Goal: Check status: Check status

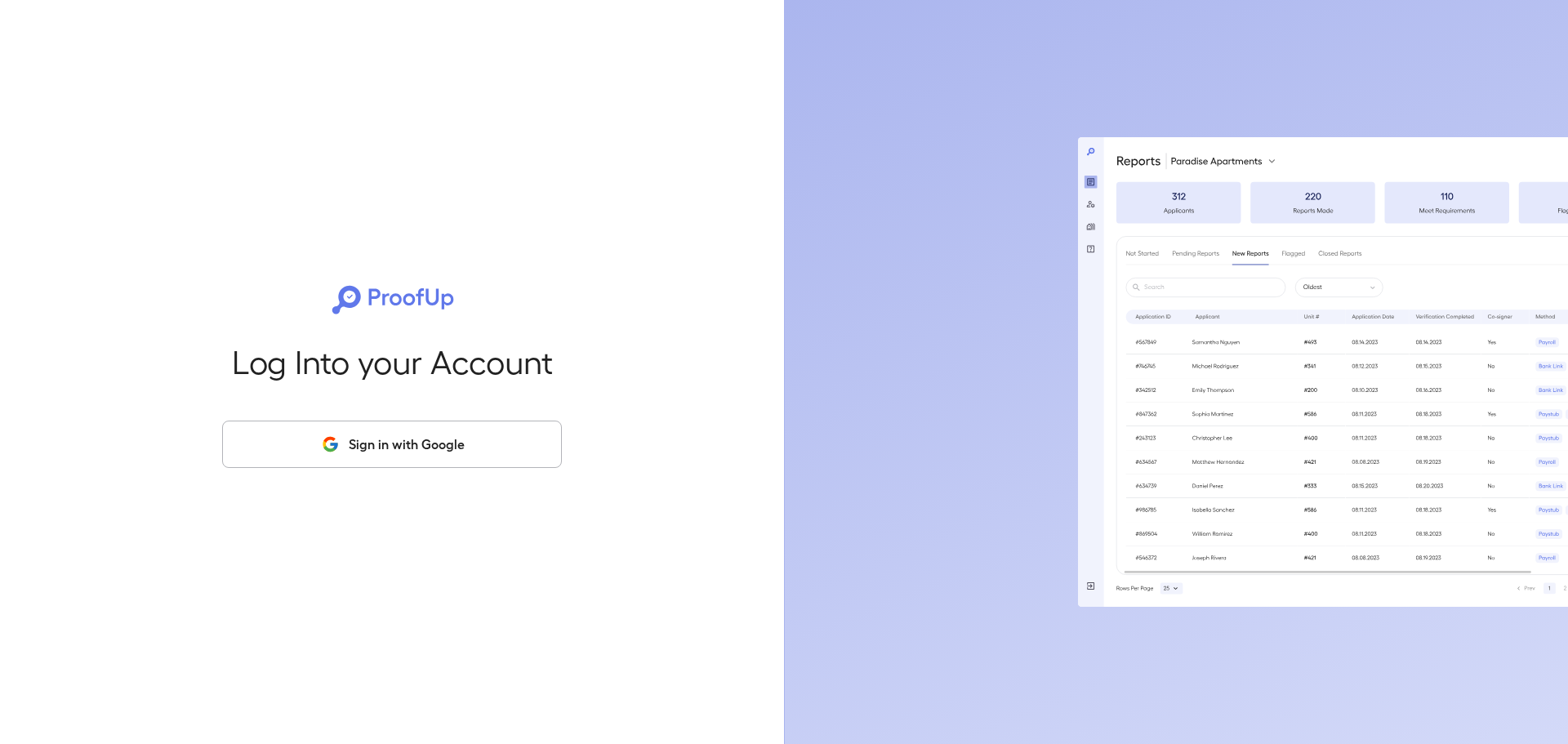
click at [377, 460] on button "Sign in with Google" at bounding box center [392, 444] width 340 height 48
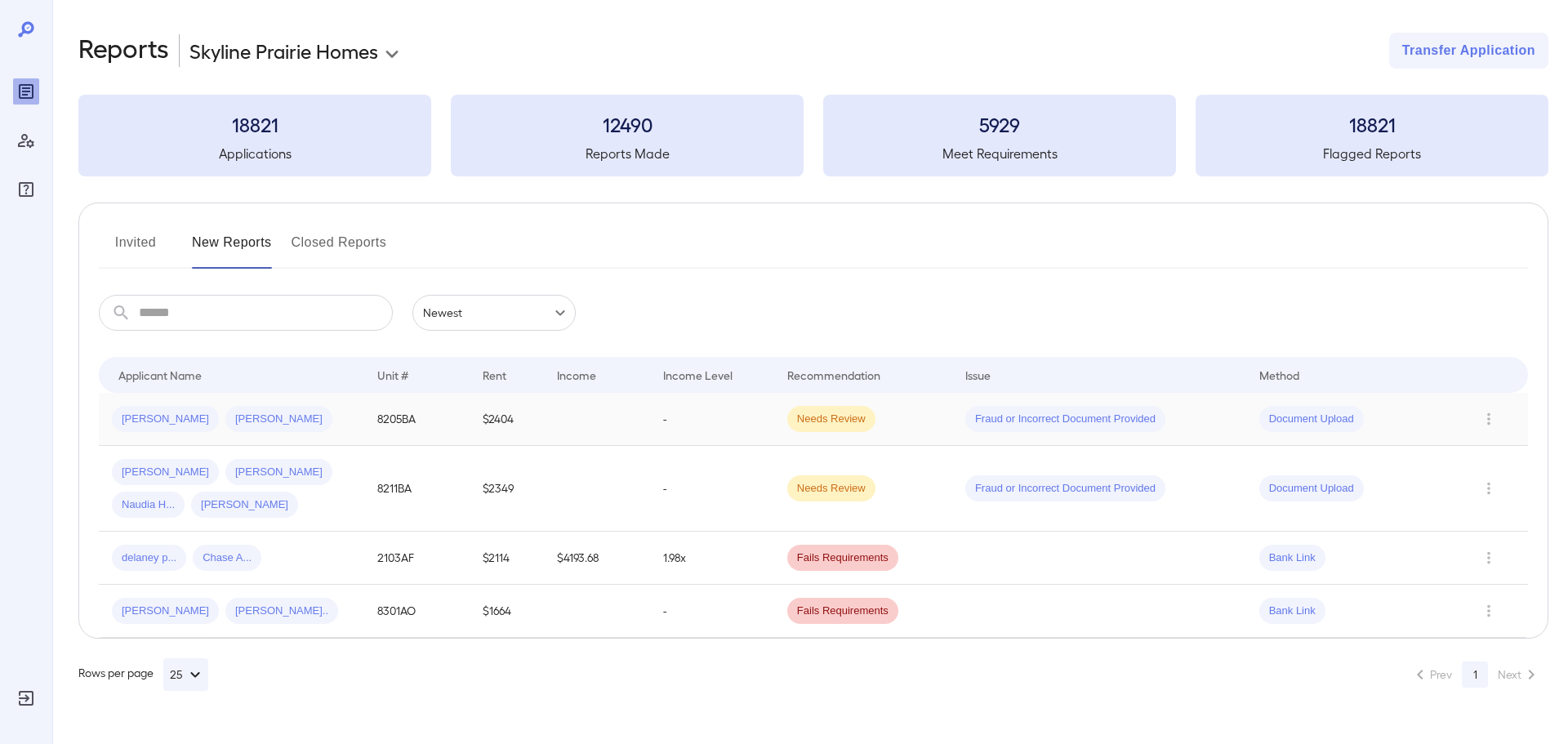
click at [380, 414] on td "8205BA" at bounding box center [417, 419] width 106 height 53
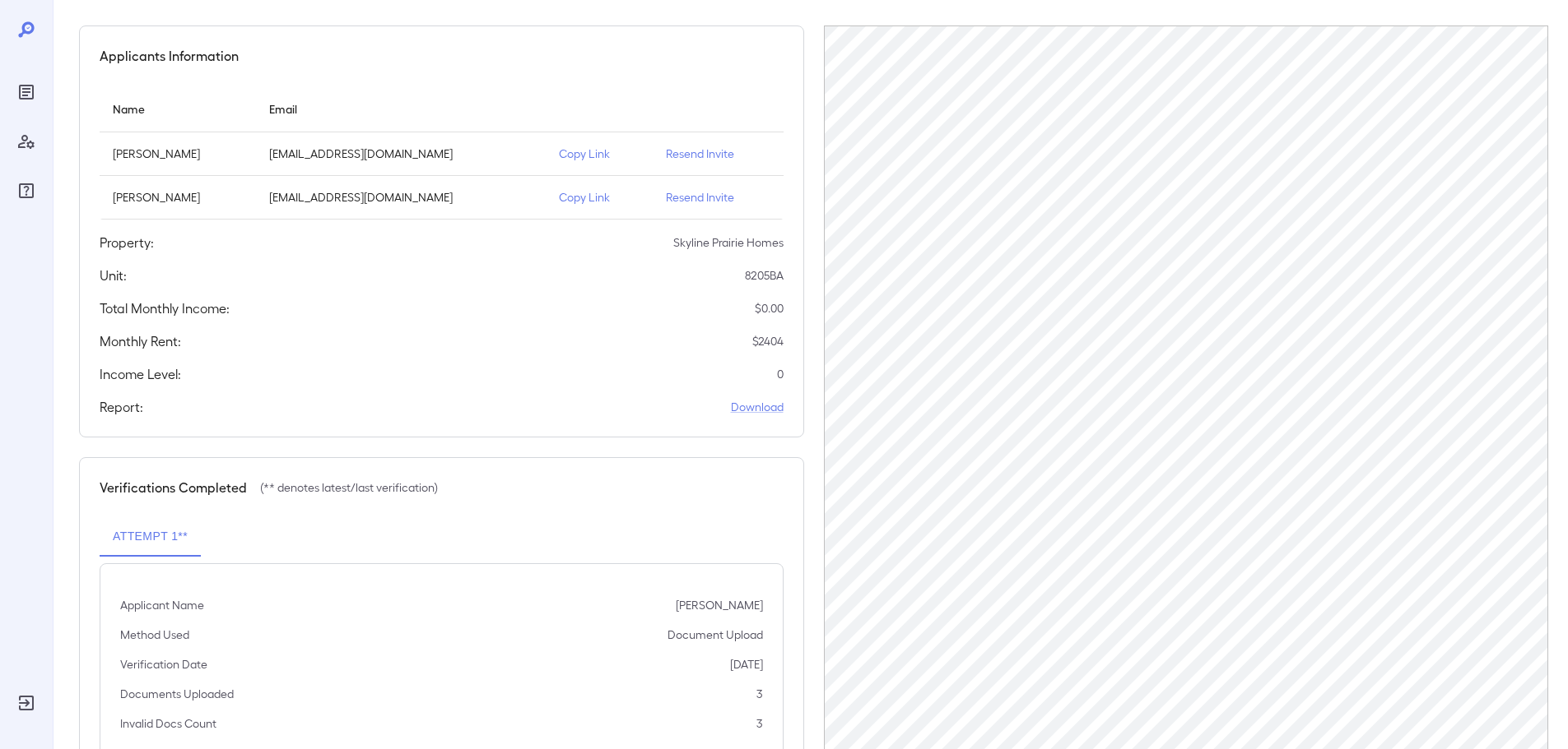
scroll to position [209, 0]
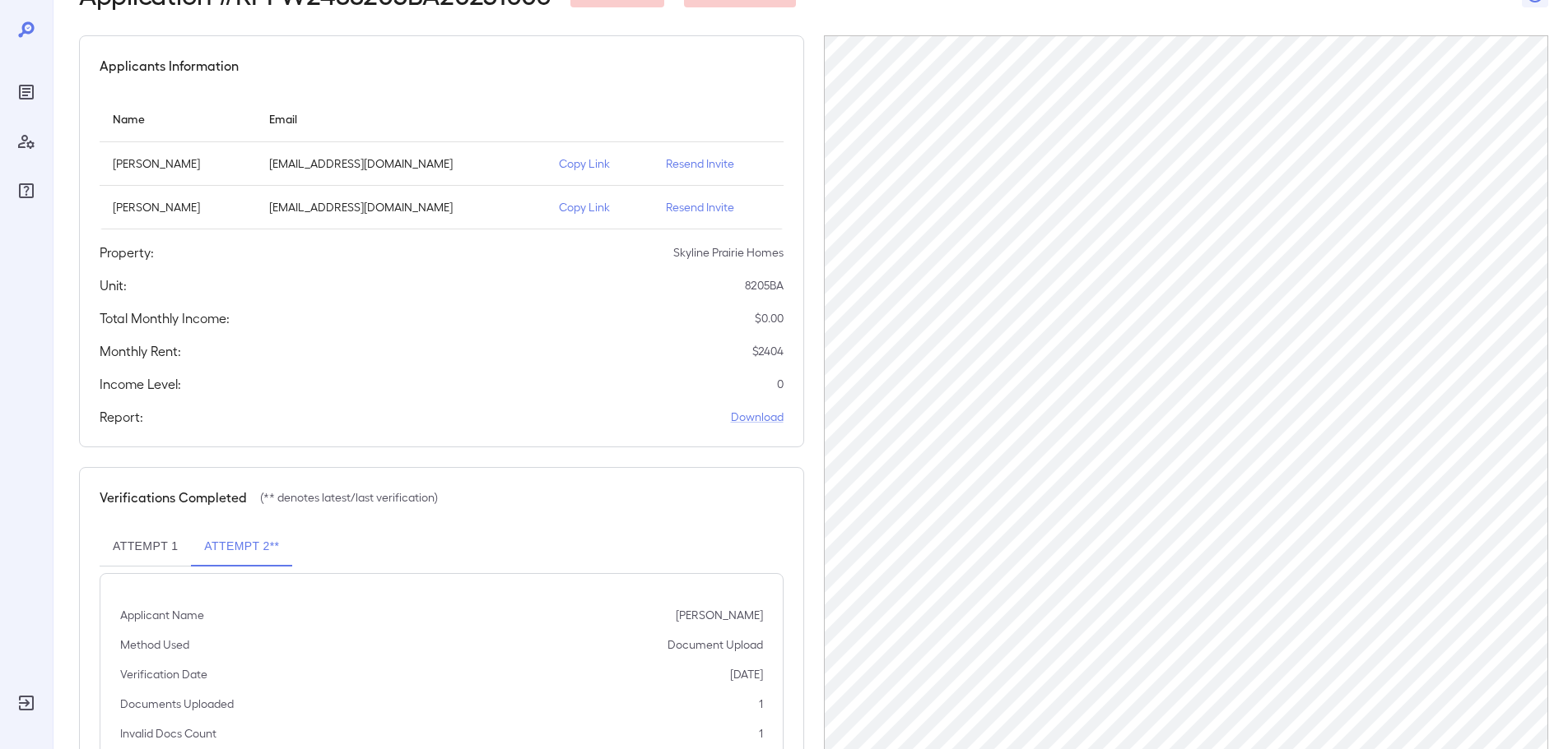
scroll to position [209, 0]
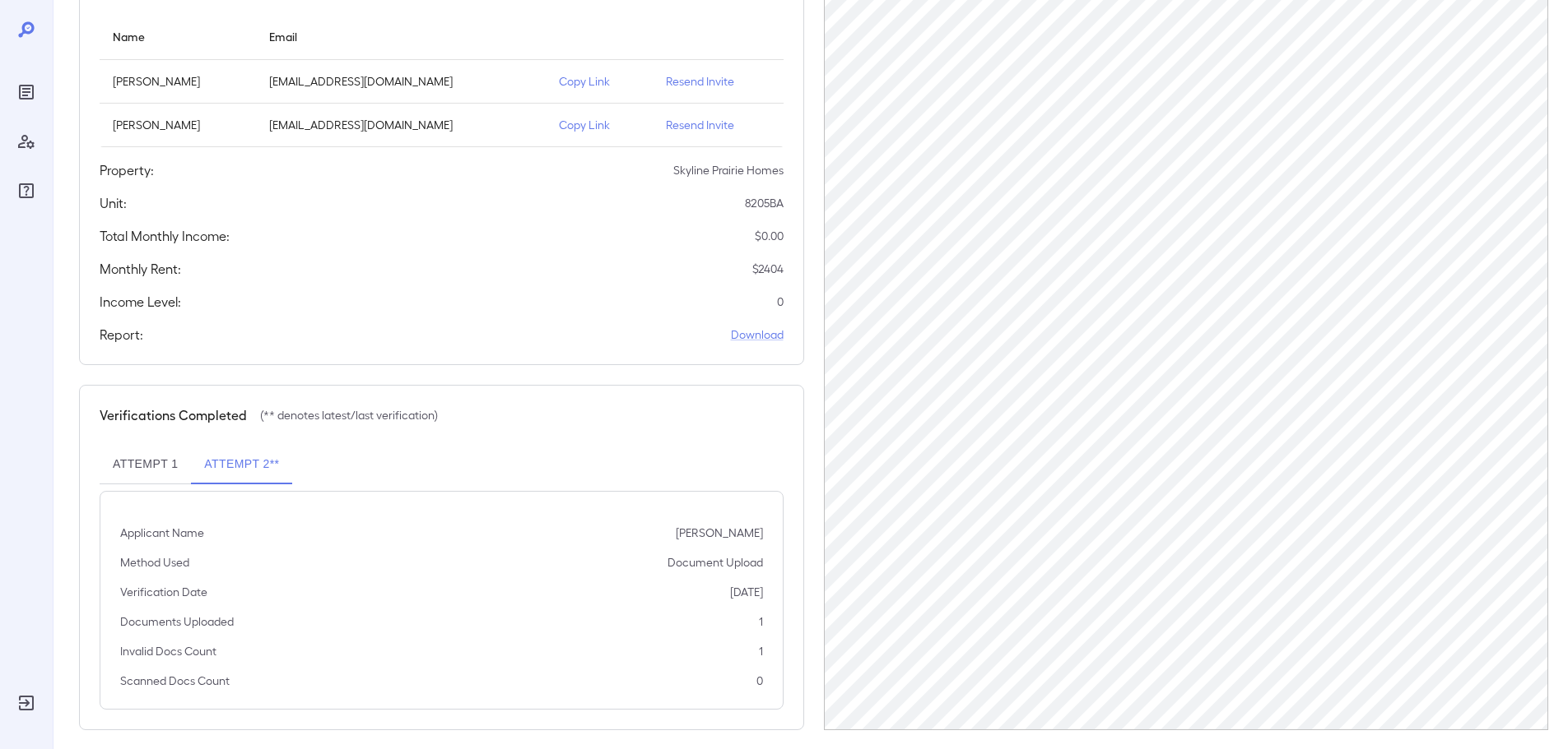
scroll to position [209, 0]
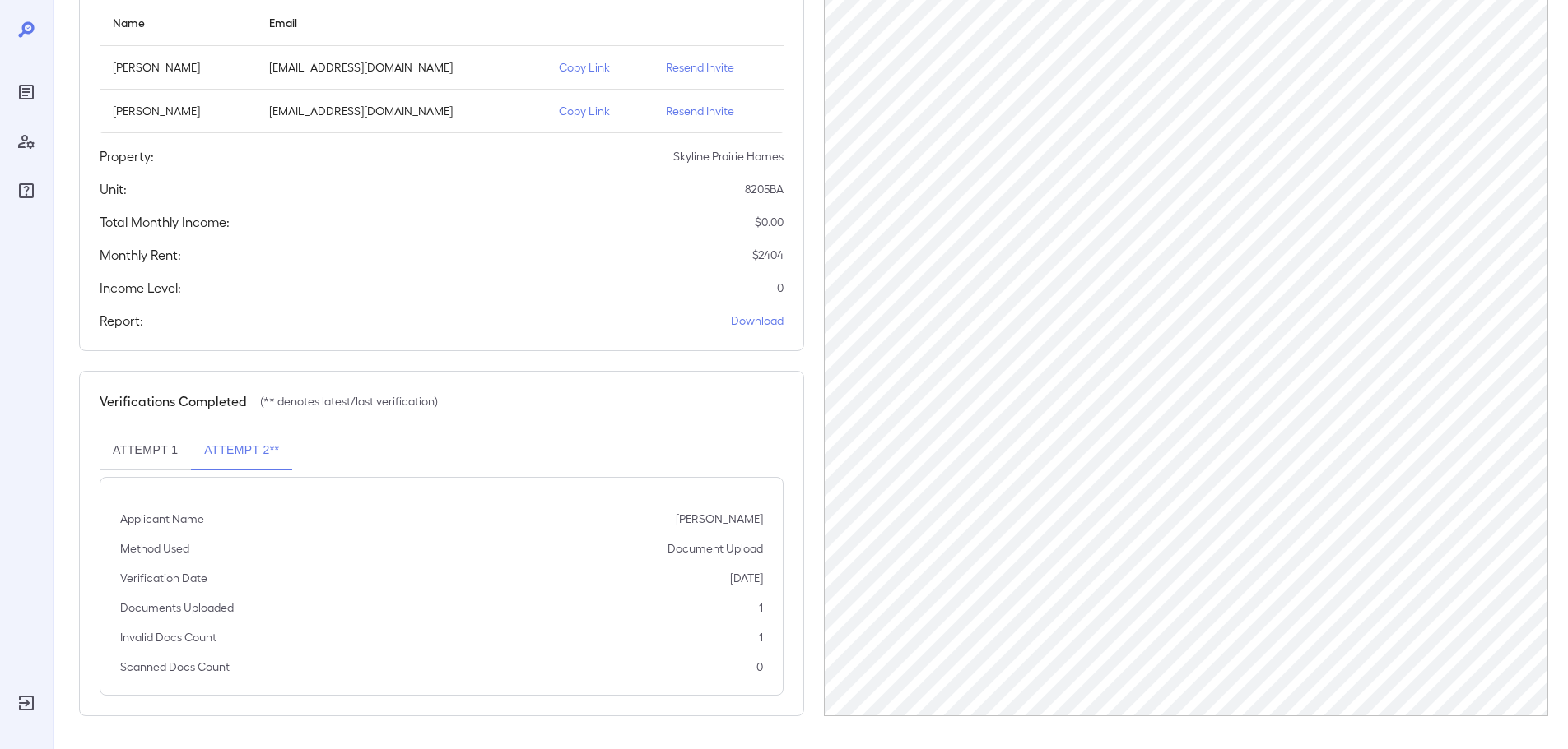
click at [125, 446] on button "Attempt 1" at bounding box center [145, 450] width 91 height 40
click at [219, 452] on button "Attempt 2**" at bounding box center [241, 450] width 101 height 40
click at [155, 459] on button "Attempt 1" at bounding box center [145, 450] width 91 height 40
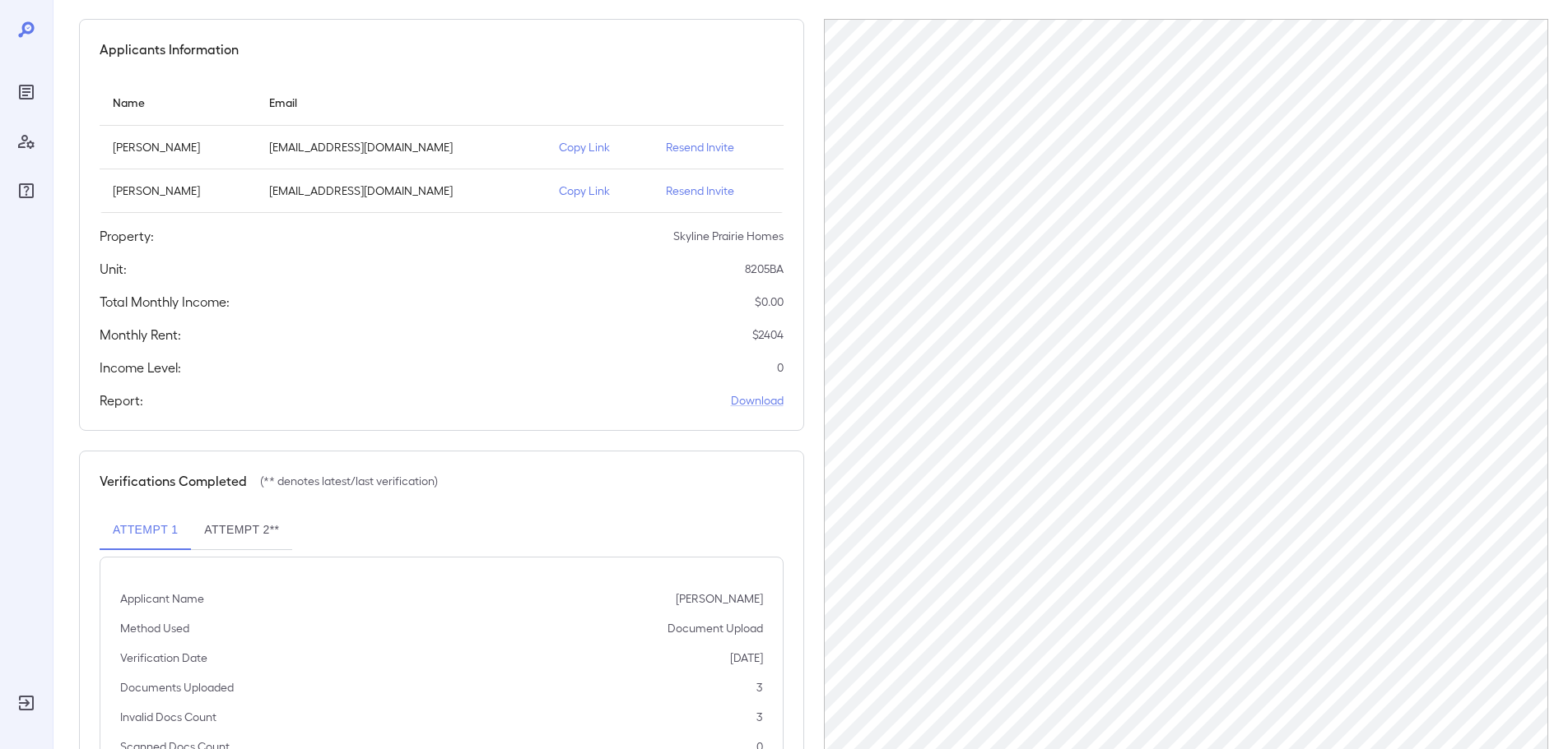
scroll to position [0, 0]
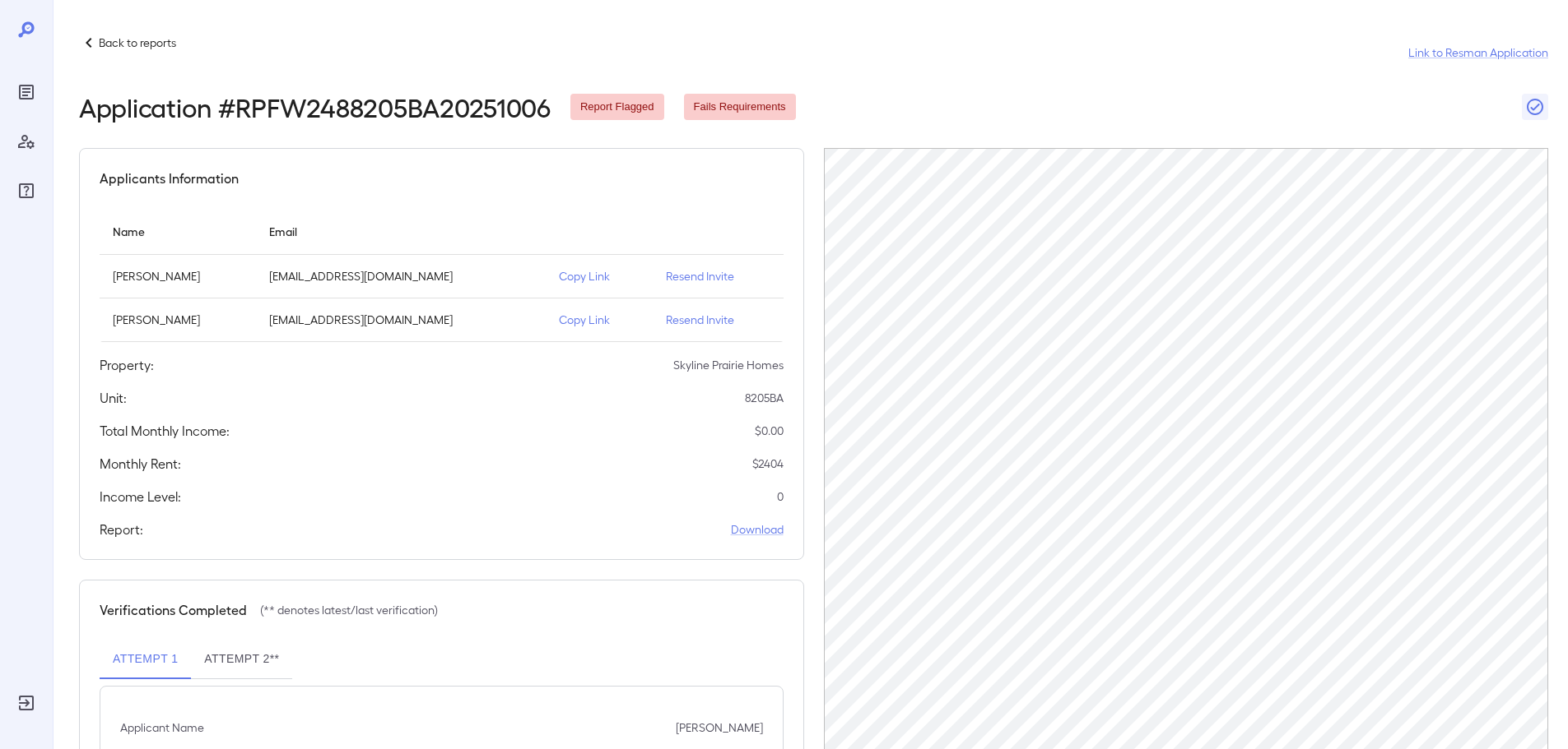
click at [138, 44] on p "Back to reports" at bounding box center [138, 43] width 78 height 17
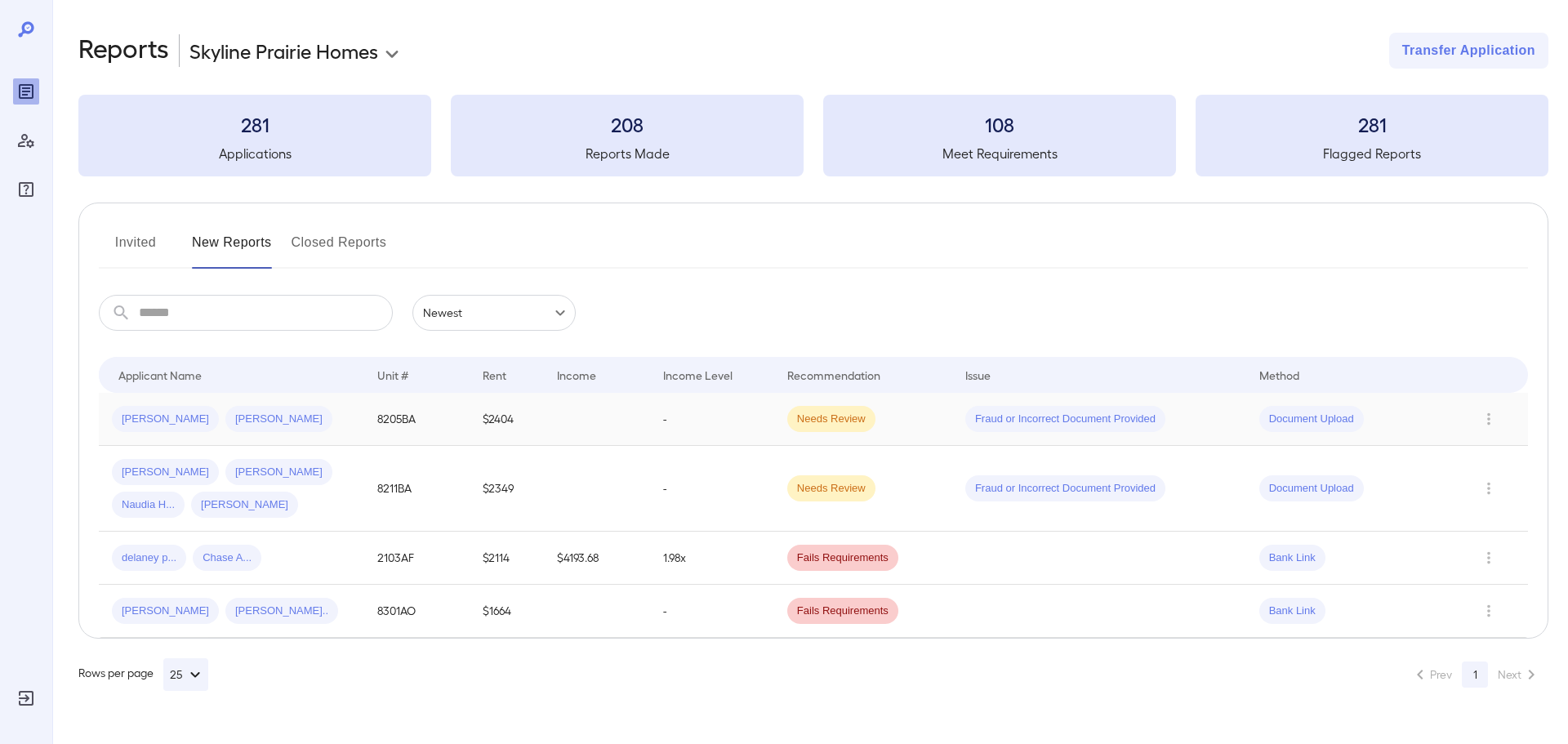
click at [327, 421] on div "[PERSON_NAME] [PERSON_NAME]" at bounding box center [232, 419] width 240 height 26
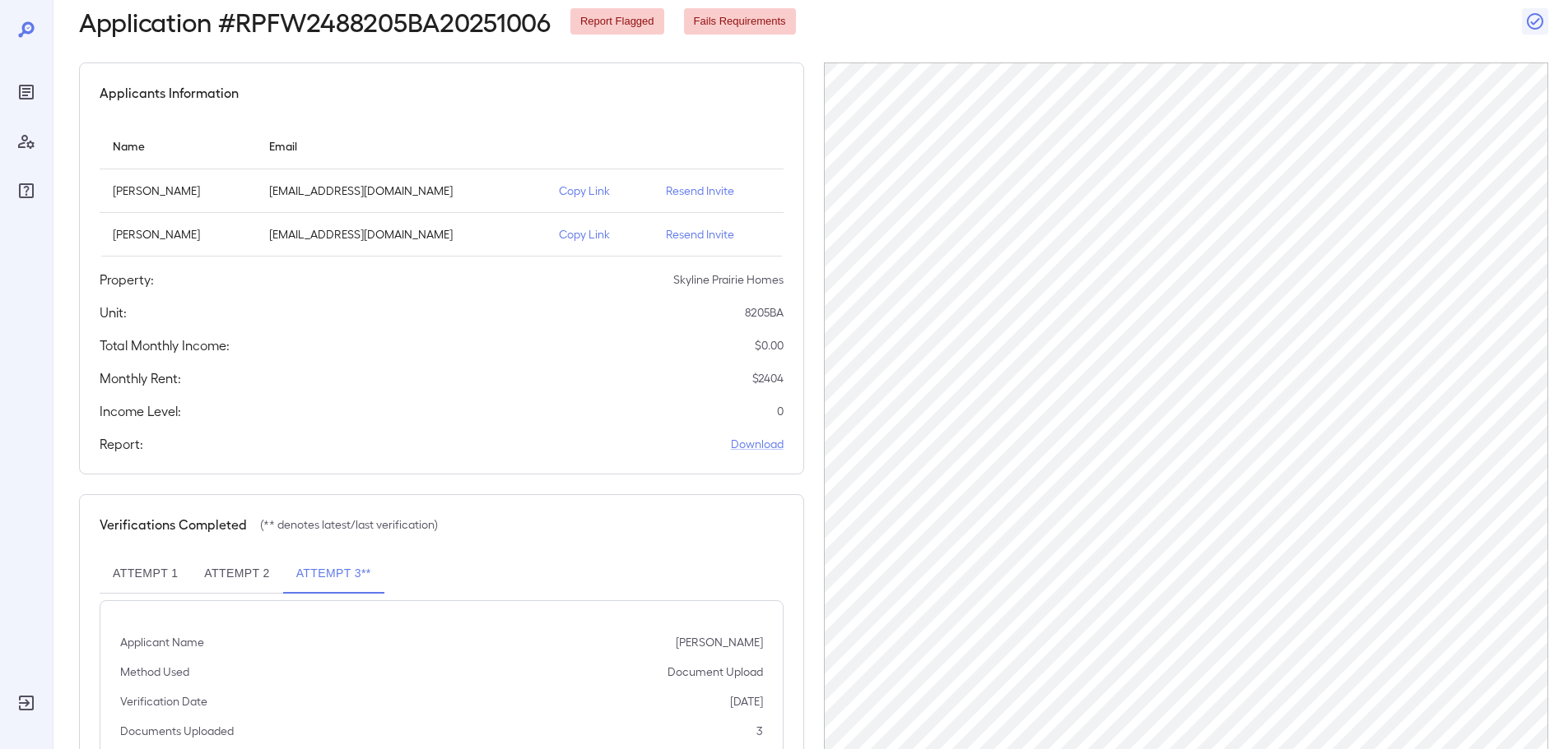
scroll to position [209, 0]
